Goal: Information Seeking & Learning: Learn about a topic

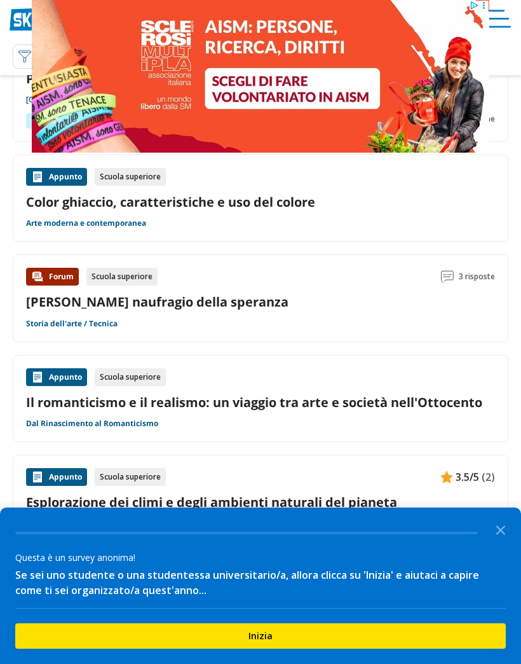
scroll to position [79, 0]
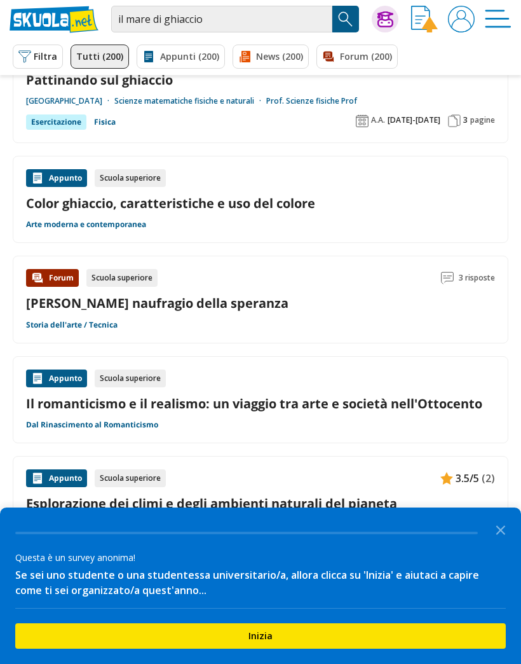
click at [250, 310] on link "[PERSON_NAME] naufragio della speranza" at bounding box center [157, 302] width 262 height 17
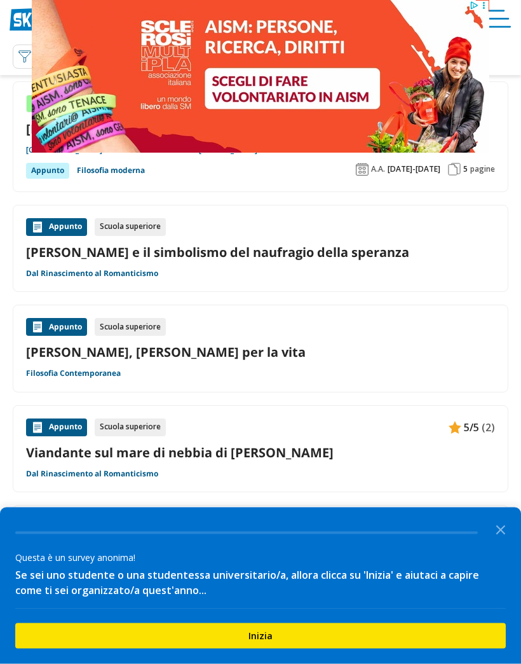
scroll to position [153, 0]
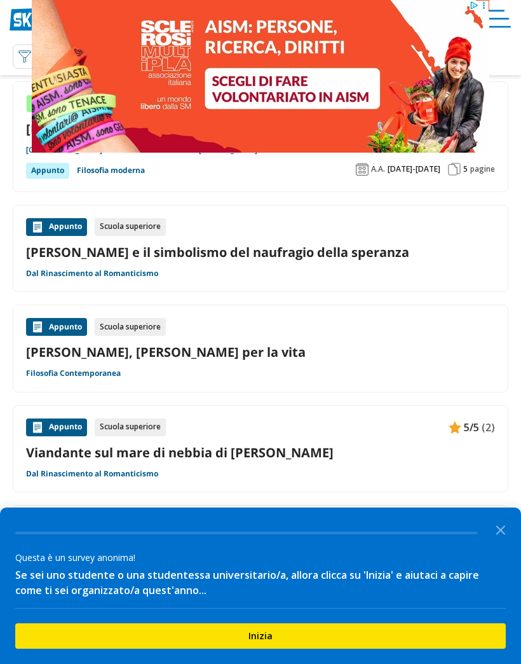
click at [498, 541] on icon "Close the survey" at bounding box center [500, 528] width 25 height 25
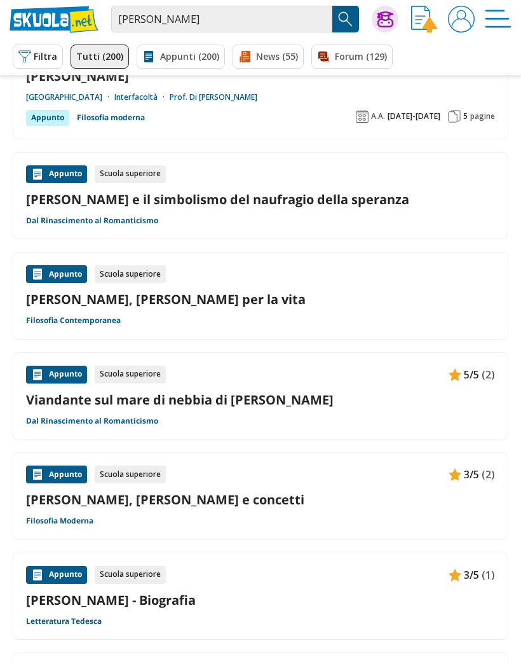
scroll to position [0, 0]
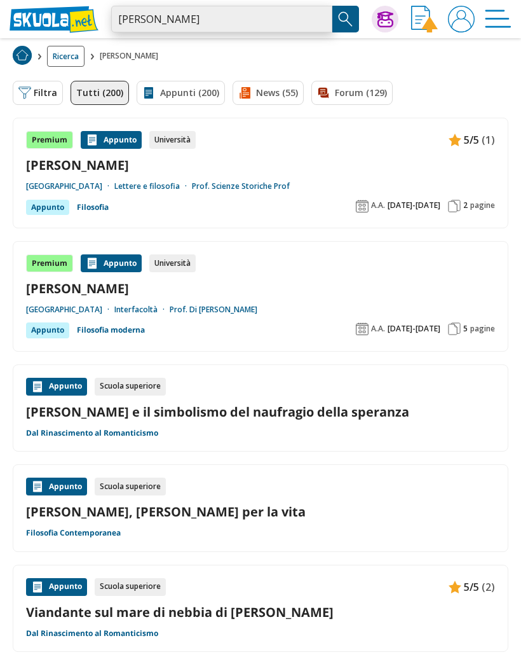
click at [250, 20] on input "friedrich" at bounding box center [221, 19] width 221 height 27
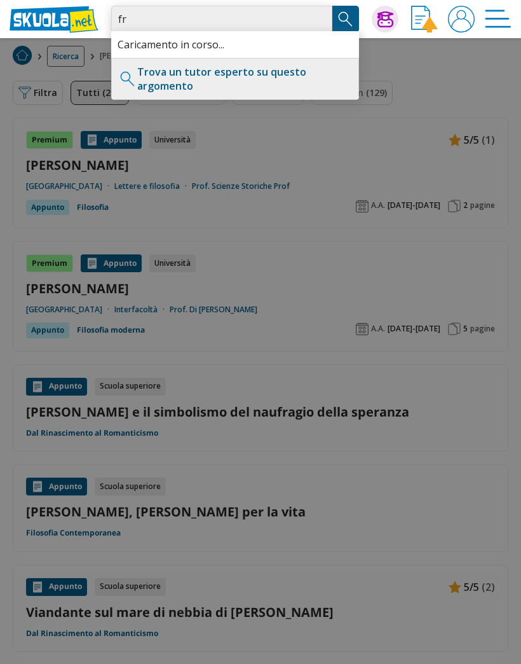
type input "f"
type input "Il mare di ghiaccio friedrich"
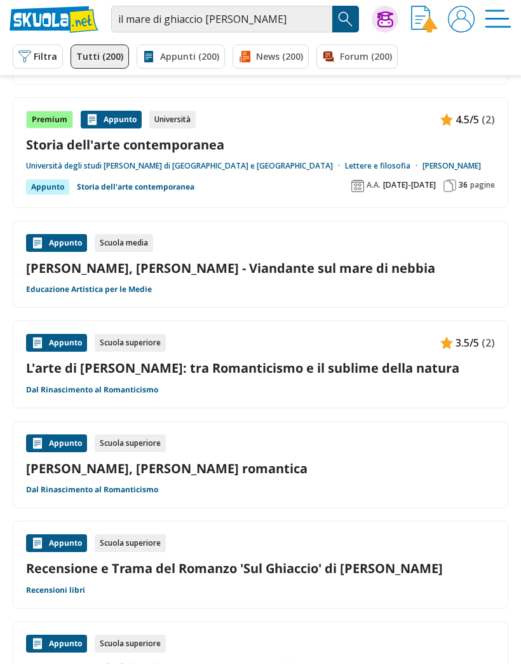
scroll to position [840, 0]
click at [370, 472] on link "[PERSON_NAME], [PERSON_NAME] romantica" at bounding box center [260, 467] width 469 height 17
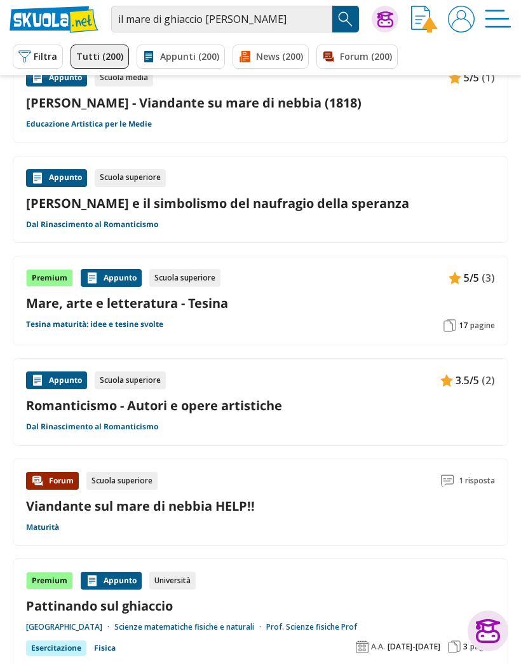
scroll to position [0, 0]
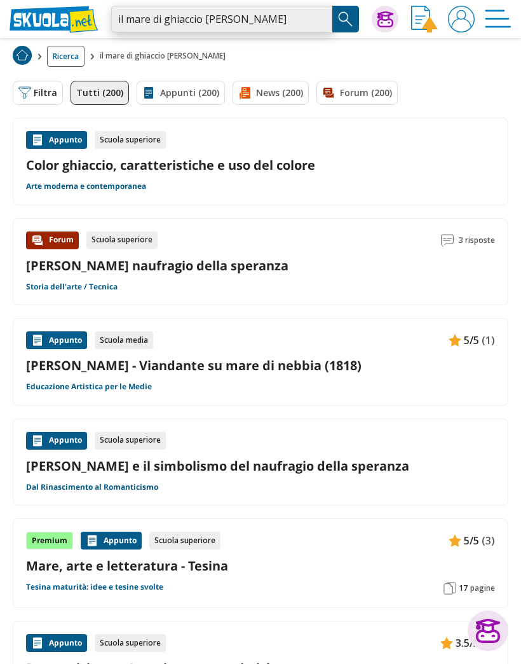
click at [192, 19] on input "il mare di ghiaccio friedrich" at bounding box center [221, 19] width 221 height 27
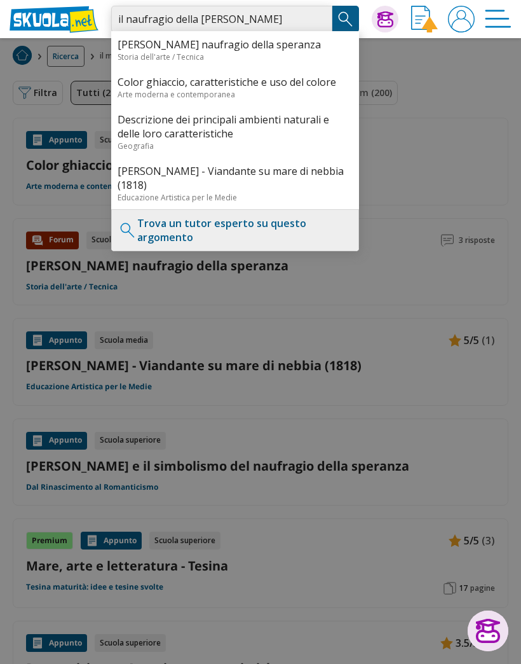
type input "il naufragio della speranza friedrich"
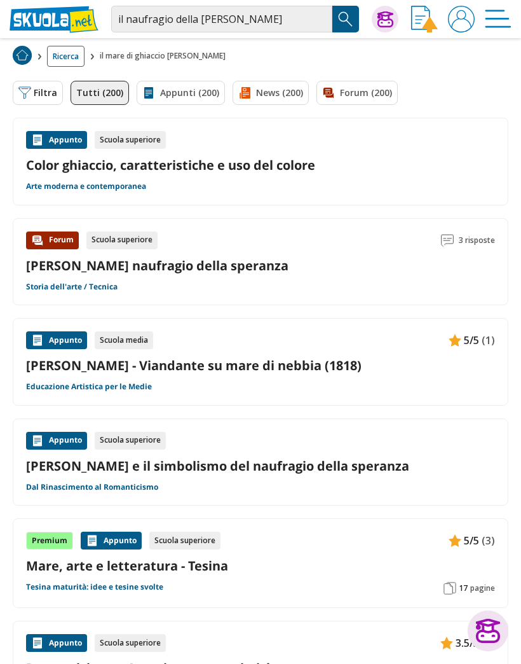
click at [342, 15] on img "Search Button" at bounding box center [345, 19] width 19 height 19
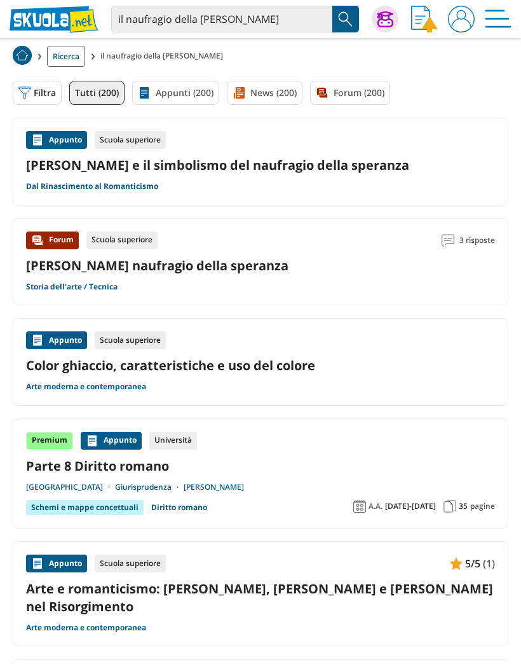
click at [466, 172] on link "[PERSON_NAME] e il simbolismo del naufragio della speranza" at bounding box center [260, 164] width 469 height 17
click at [468, 180] on div "Appunto Scuola superiore Friedrich e il simbolismo del naufragio della speranza…" at bounding box center [260, 161] width 469 height 61
click at [452, 173] on link "[PERSON_NAME] e il simbolismo del naufragio della speranza" at bounding box center [260, 164] width 469 height 17
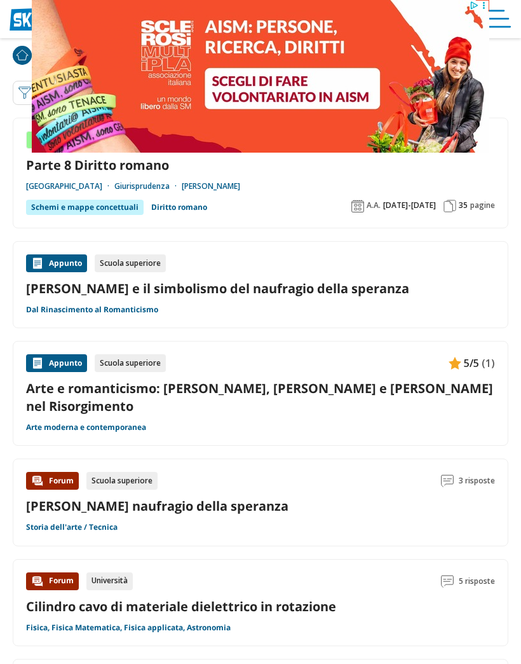
click at [395, 496] on div "Forum Scuola superiore 3 risposte Friedrich - Il naufragio della speranza Stori…" at bounding box center [260, 502] width 469 height 61
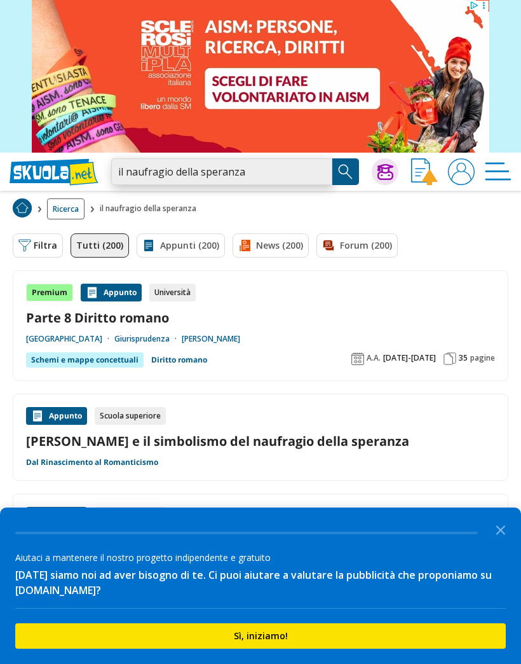
click at [277, 175] on input "il naufragio della speranza" at bounding box center [221, 171] width 221 height 27
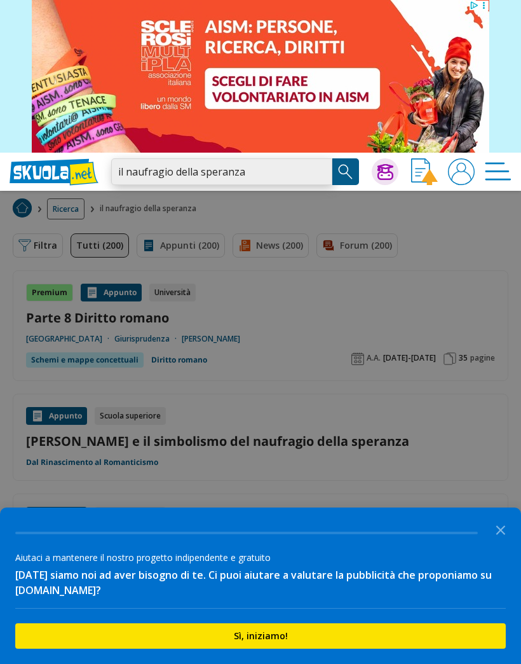
click at [318, 179] on input "il naufragio della speranza" at bounding box center [221, 171] width 221 height 27
click at [312, 175] on input "il naufragio della speranza" at bounding box center [221, 171] width 221 height 27
click at [317, 174] on input "il naufragio della speranza" at bounding box center [221, 171] width 221 height 27
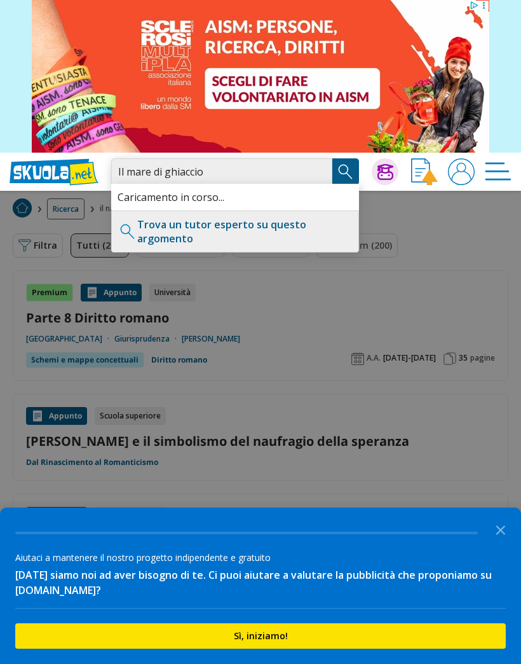
type input "Il mare di ghiaccio"
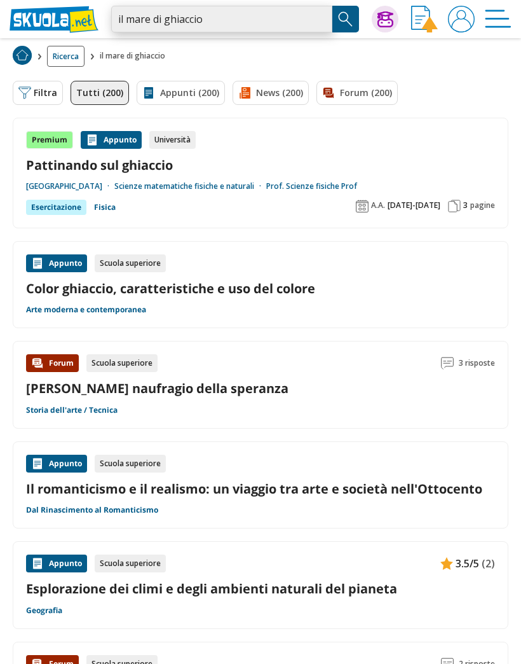
click at [264, 16] on input "il mare di ghiaccio" at bounding box center [221, 19] width 221 height 27
type input "il mare di ghiacciofriedrich"
click at [209, 13] on input "il mare di ghiacciofriedrich" at bounding box center [221, 19] width 221 height 27
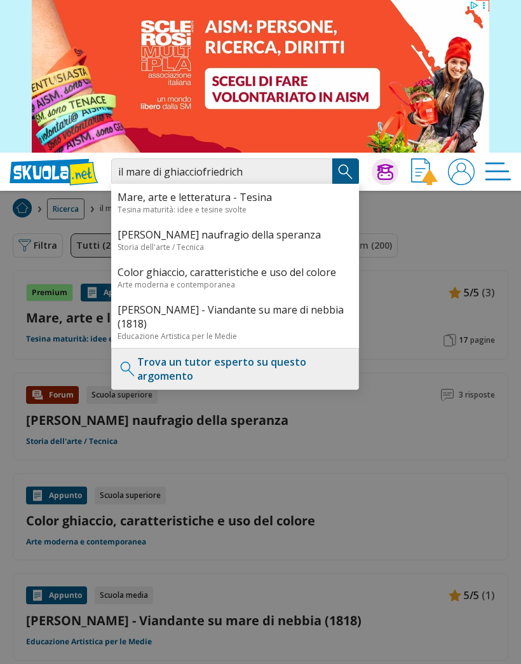
click at [203, 174] on input "il mare di ghiacciofriedrich" at bounding box center [221, 171] width 221 height 27
click at [196, 173] on input "il mare di ghiacciofriedrich" at bounding box center [221, 171] width 221 height 27
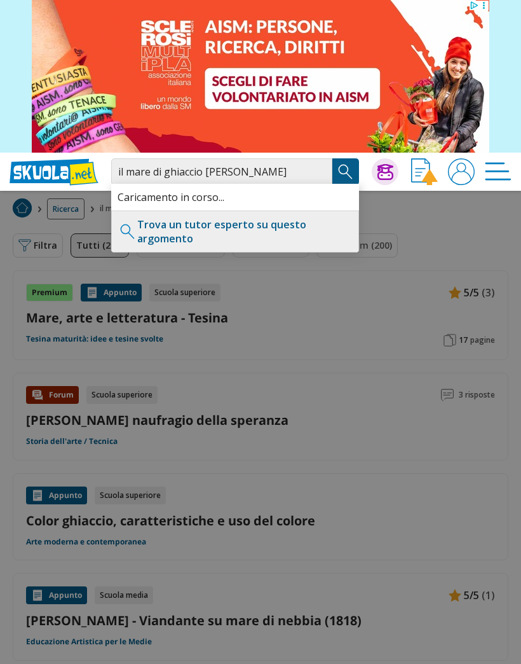
type input "il mare di ghiaccio [PERSON_NAME]"
click at [346, 176] on img "Search Button" at bounding box center [345, 171] width 19 height 19
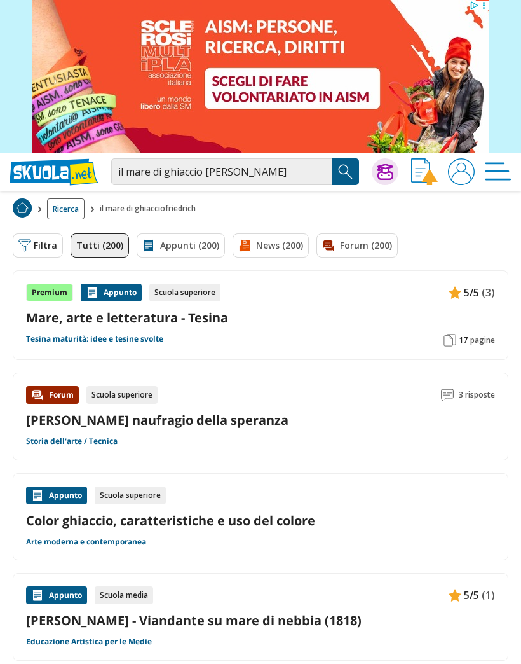
click at [348, 169] on img "Search Button" at bounding box center [345, 171] width 19 height 19
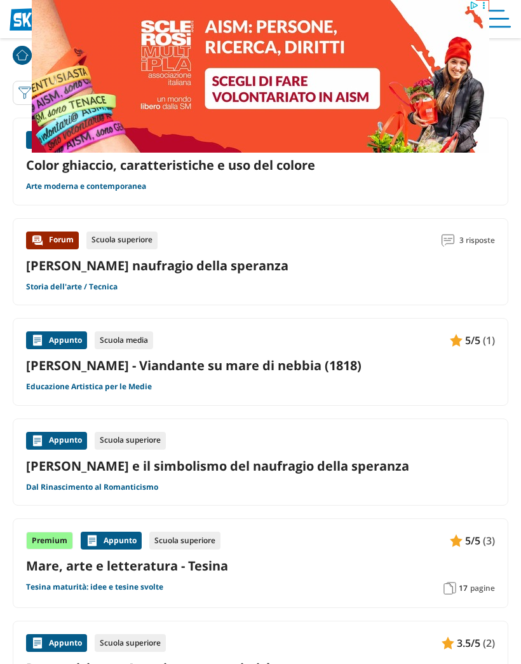
click at [329, 448] on div "Appunto Scuola superiore [PERSON_NAME] e il simbolismo del naufragio della sper…" at bounding box center [260, 462] width 469 height 61
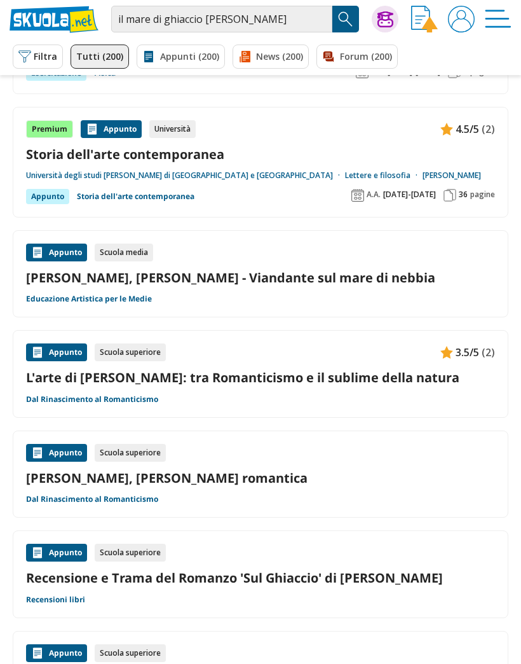
scroll to position [831, 0]
click at [411, 379] on link "L'arte di [PERSON_NAME]: tra Romanticismo e il sublime della natura" at bounding box center [260, 377] width 469 height 17
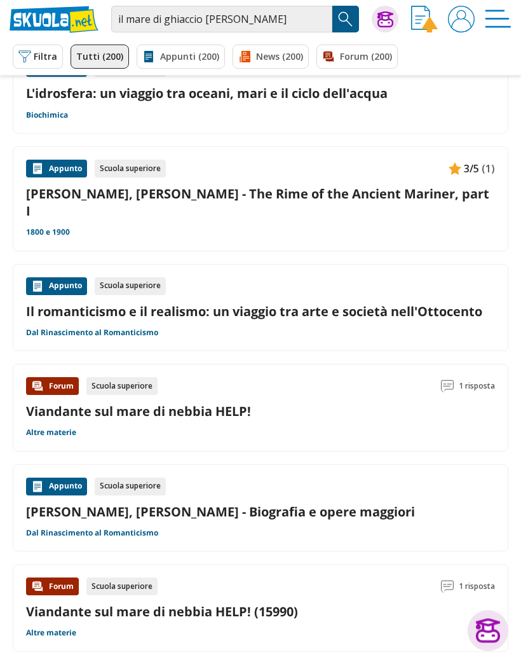
scroll to position [1517, 0]
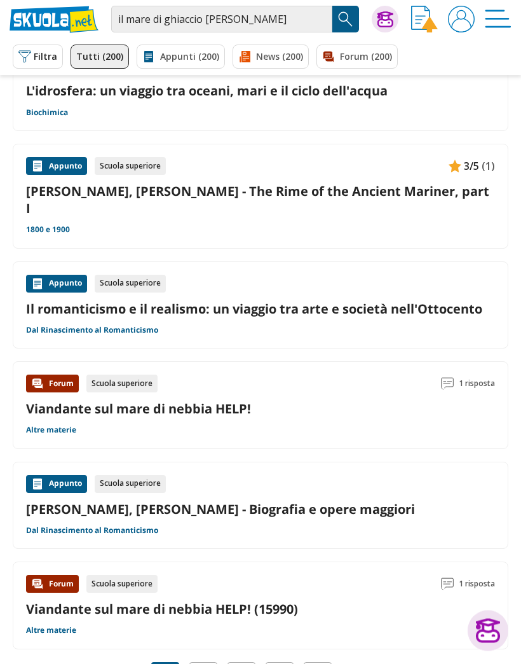
click at [378, 662] on nav "1 2 3 1 2 3" at bounding box center [261, 676] width 496 height 28
click at [359, 663] on img "Pagina successiva" at bounding box center [355, 675] width 23 height 14
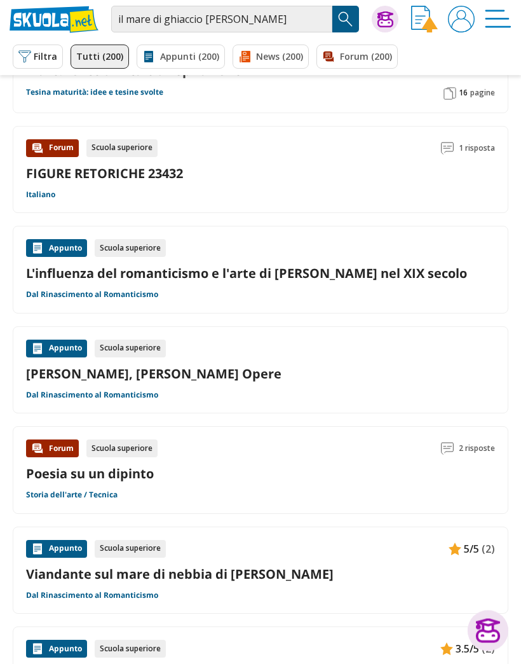
scroll to position [925, 0]
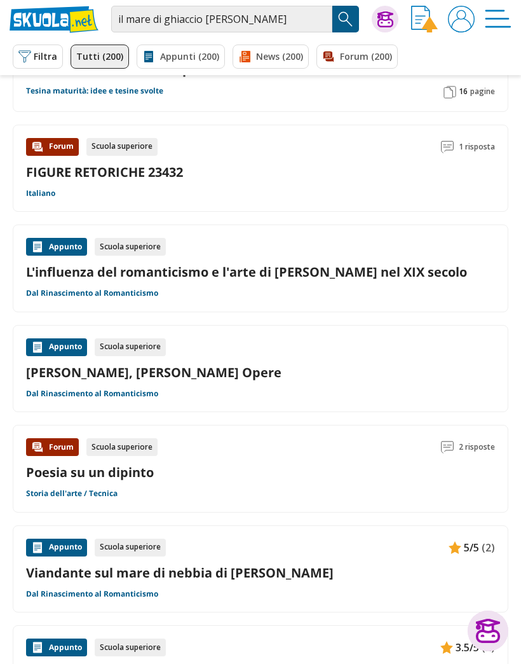
click at [435, 374] on link "Friedrich, Caspar David - Riassunto Opere" at bounding box center [260, 372] width 469 height 17
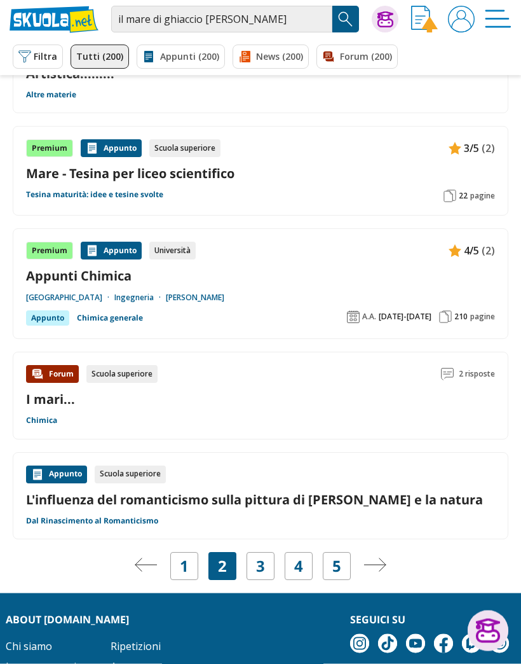
scroll to position [1625, 0]
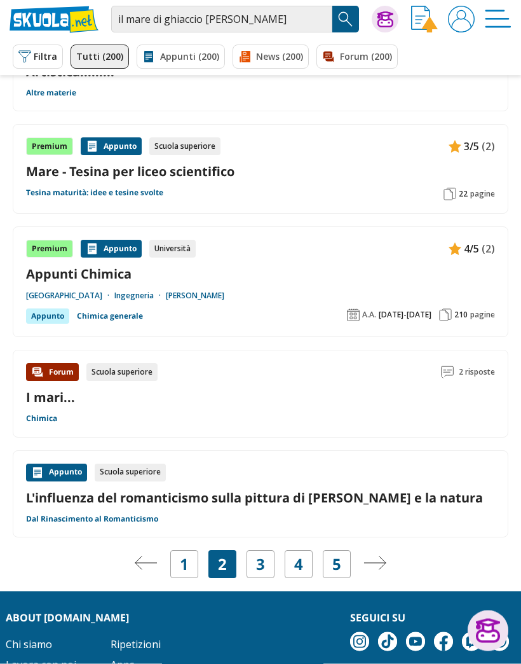
click at [385, 561] on img "Pagina successiva" at bounding box center [375, 563] width 23 height 14
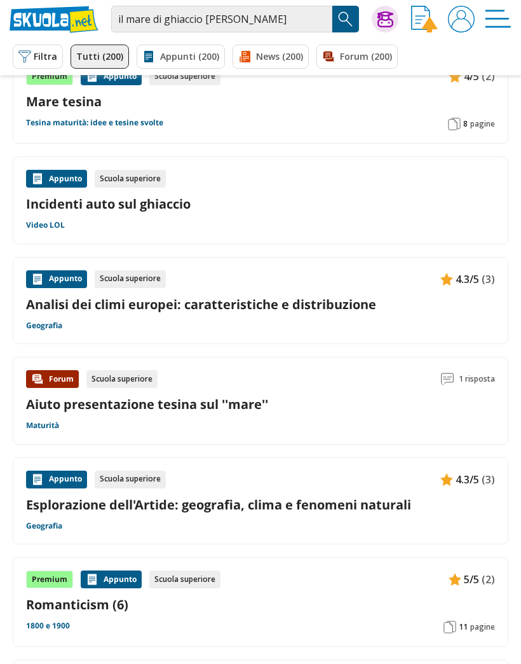
scroll to position [1148, 0]
